Goal: Information Seeking & Learning: Learn about a topic

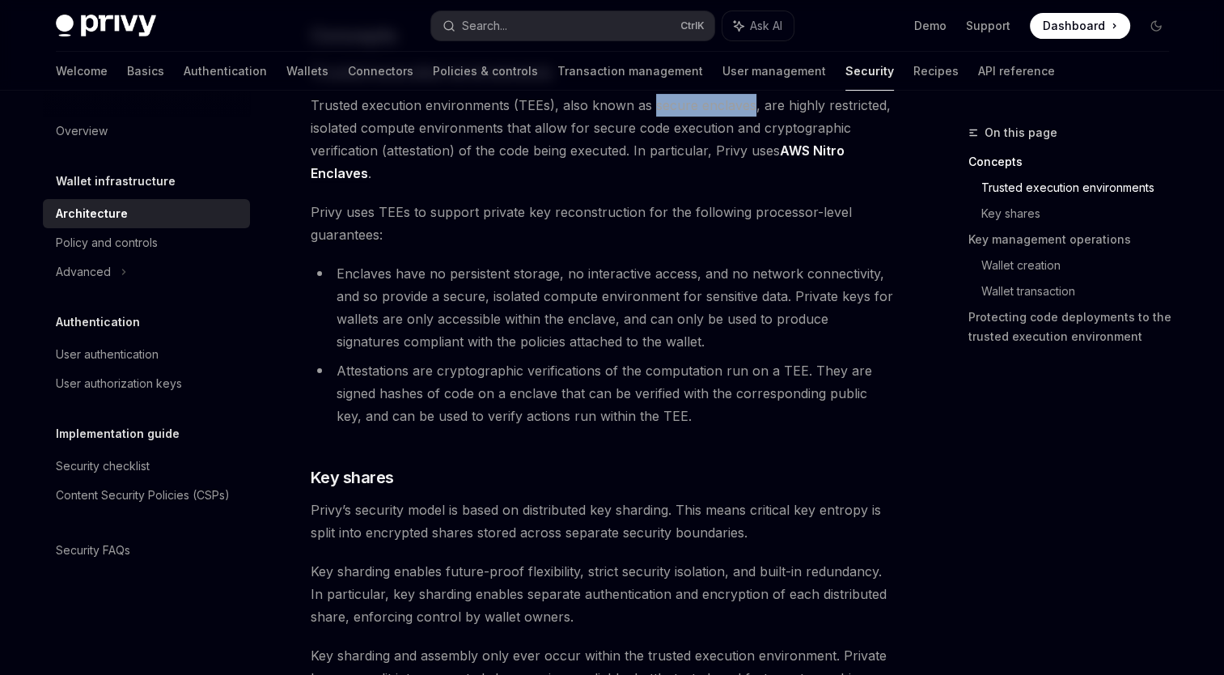
scroll to position [404, 0]
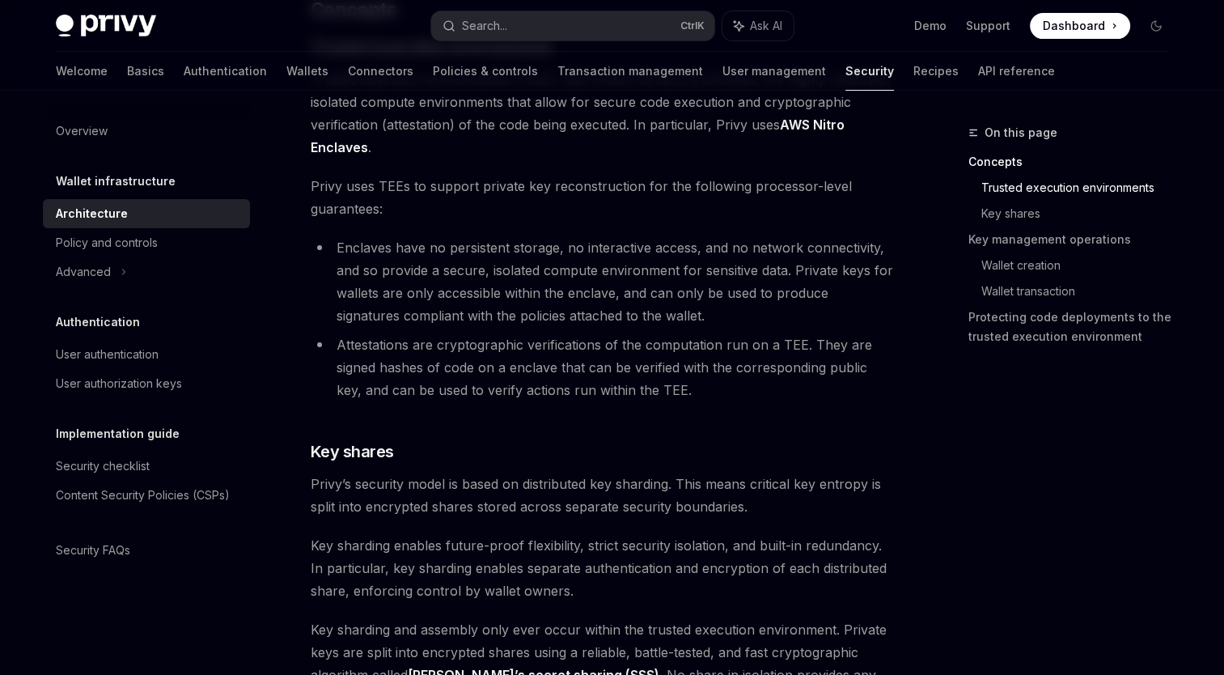
click at [700, 209] on span "Privy uses TEEs to support private key reconstruction for the following process…" at bounding box center [602, 197] width 583 height 45
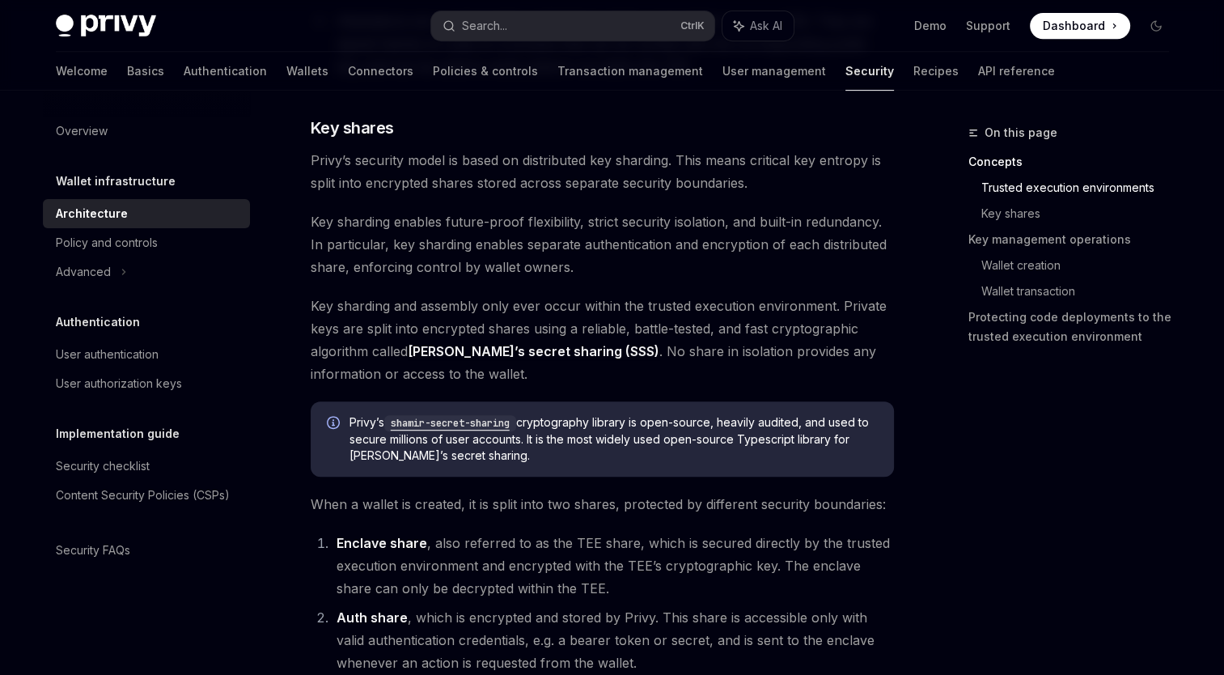
scroll to position [647, 0]
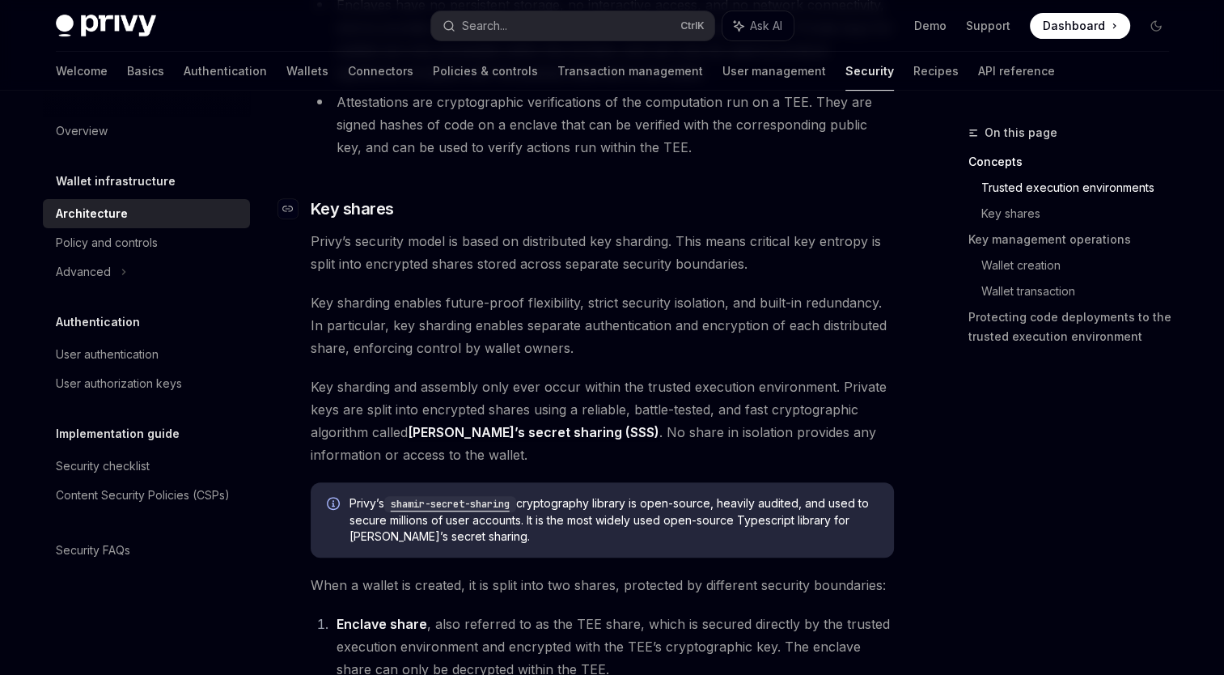
click at [794, 206] on h3 "​ Key shares" at bounding box center [602, 208] width 583 height 23
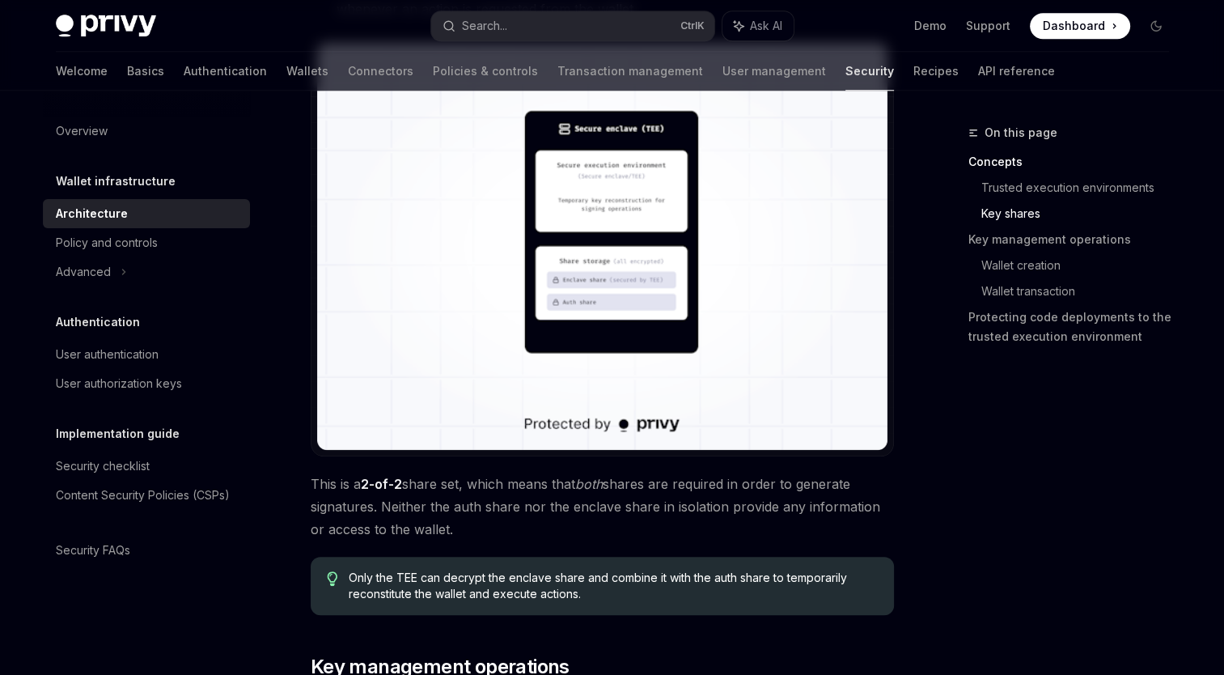
scroll to position [1294, 0]
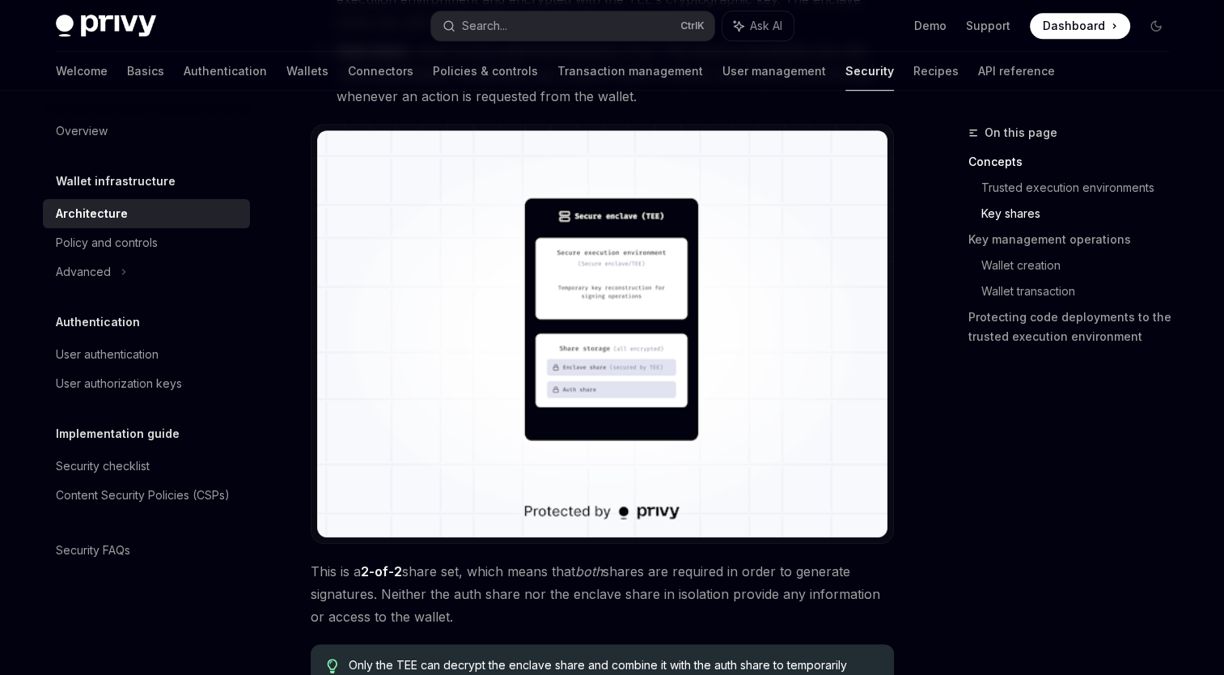
click at [614, 276] on img at bounding box center [602, 333] width 570 height 407
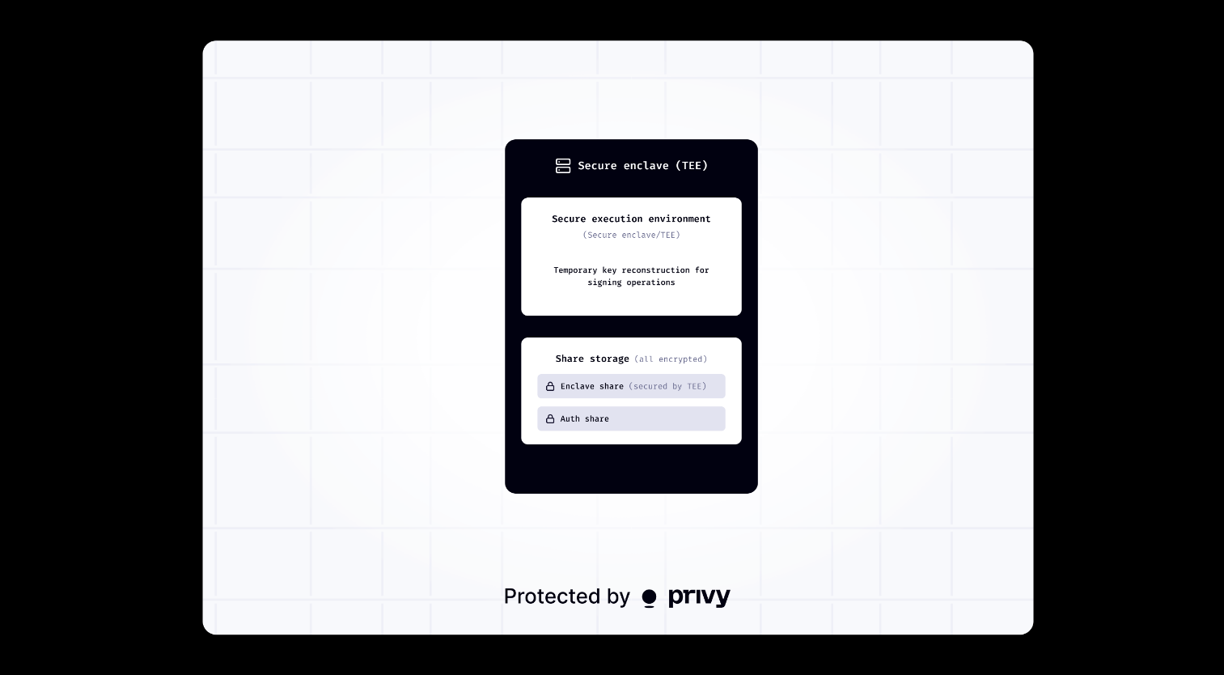
click at [1096, 218] on div at bounding box center [612, 337] width 1224 height 675
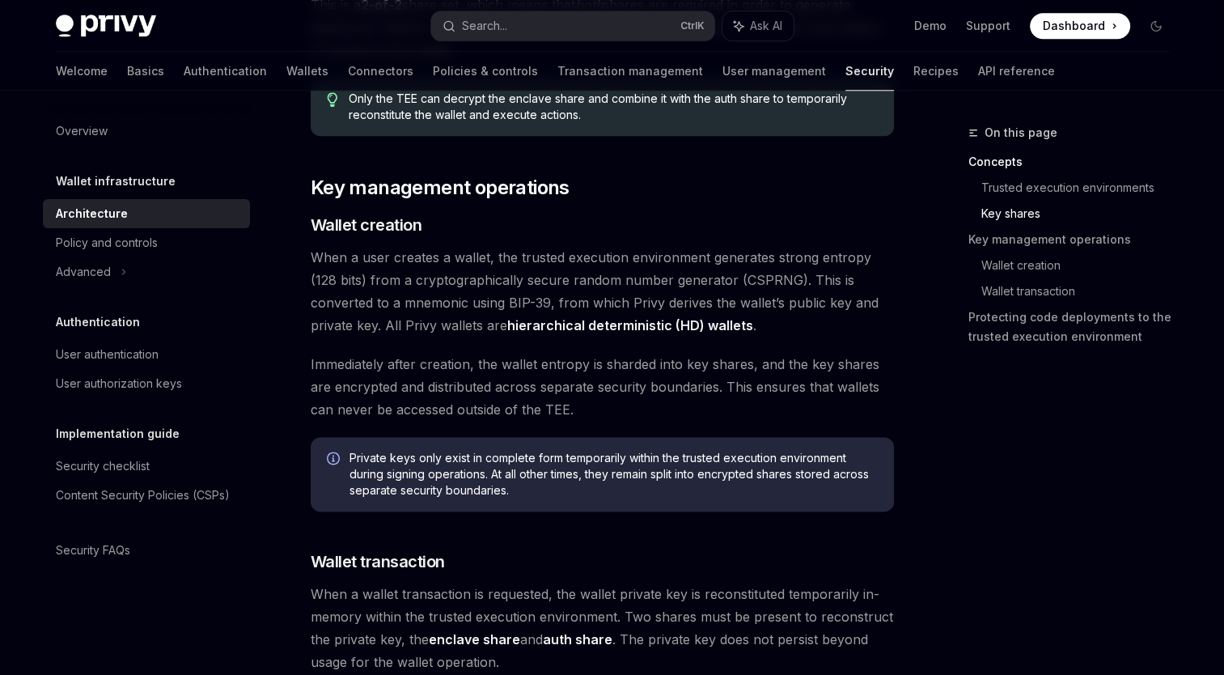
scroll to position [1780, 0]
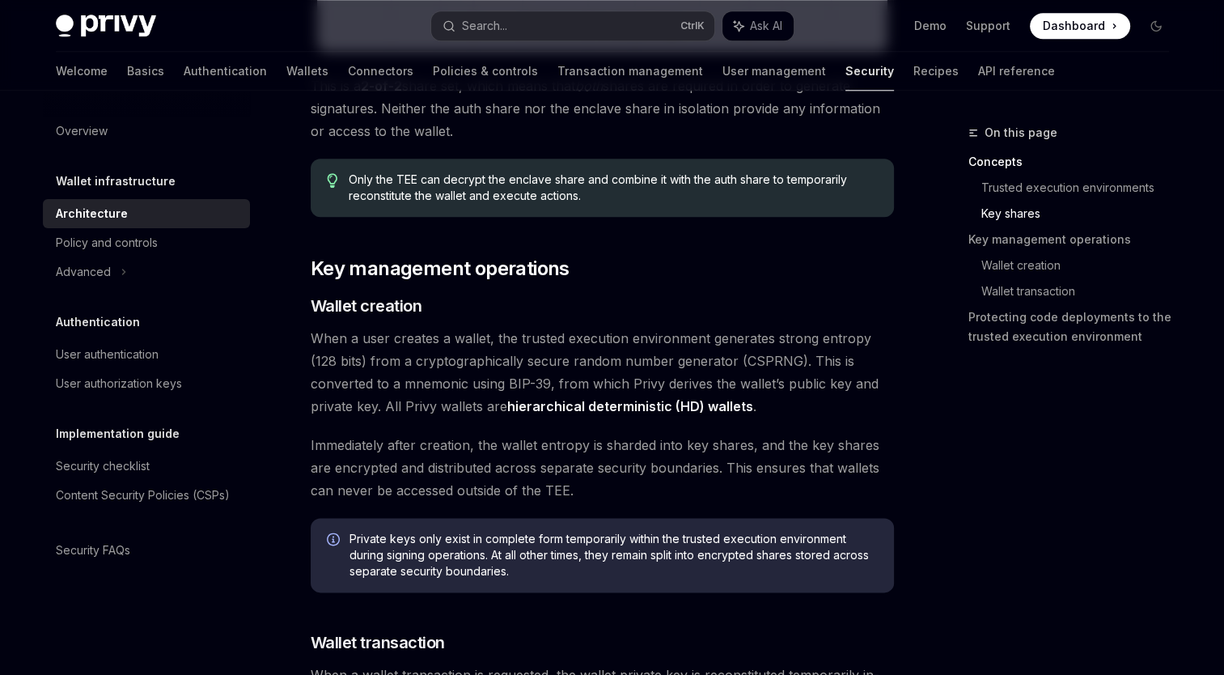
click at [926, 309] on div "On this page Concepts Trusted execution environments Key shares Key management …" at bounding box center [612, 303] width 1139 height 3984
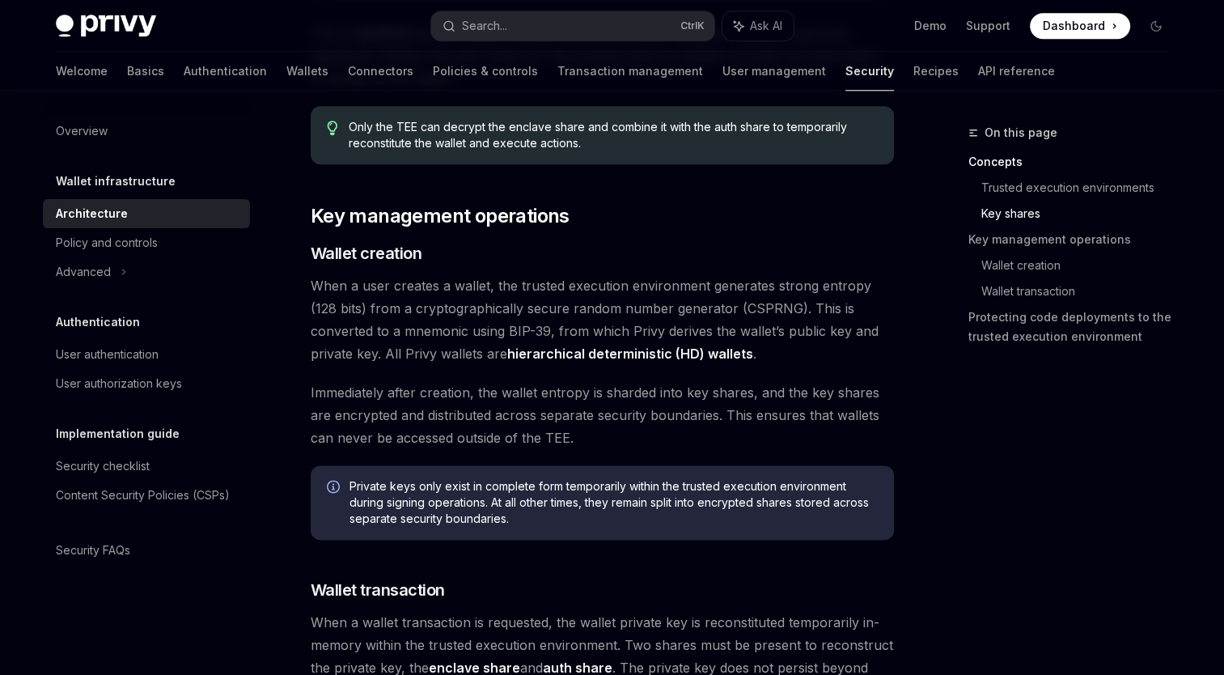
scroll to position [1861, 0]
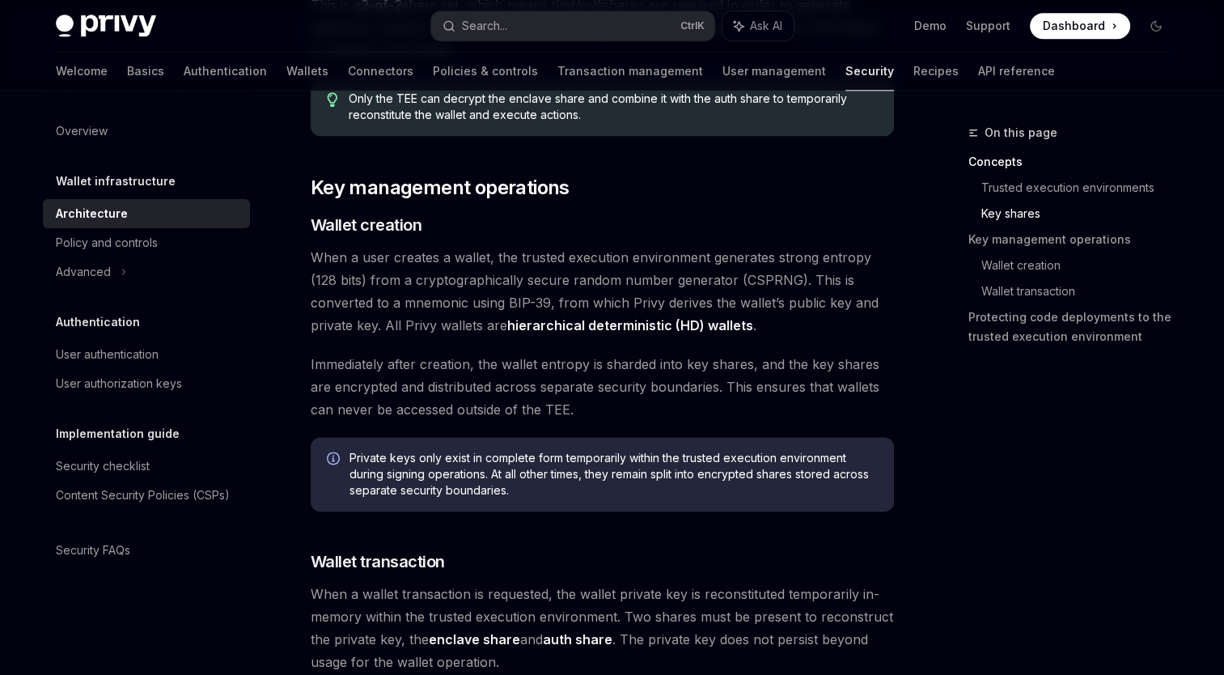
click at [1057, 474] on div "On this page Concepts Trusted execution environments Key shares Key management …" at bounding box center [1059, 399] width 246 height 552
click at [834, 217] on h3 "​ Wallet creation" at bounding box center [602, 225] width 583 height 23
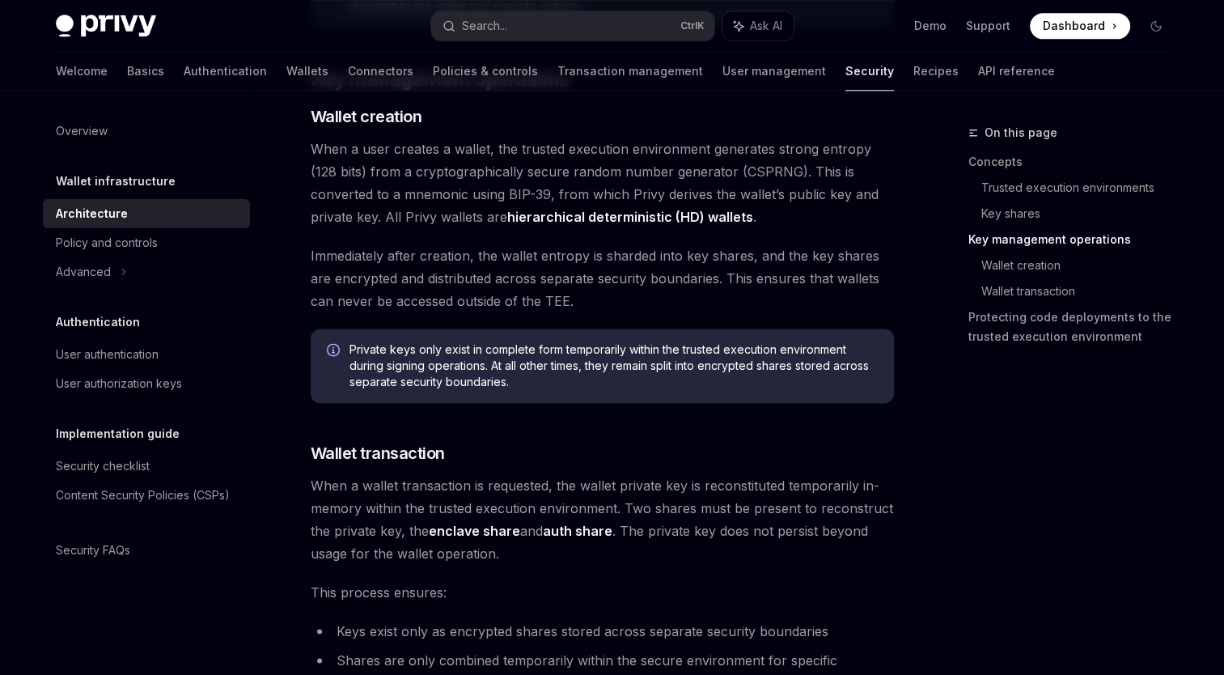
scroll to position [1942, 0]
